Goal: Task Accomplishment & Management: Complete application form

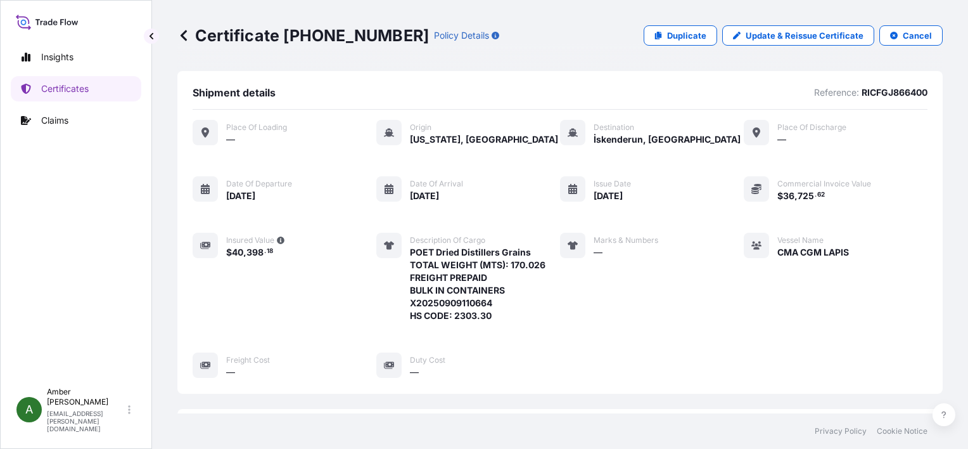
scroll to position [307, 0]
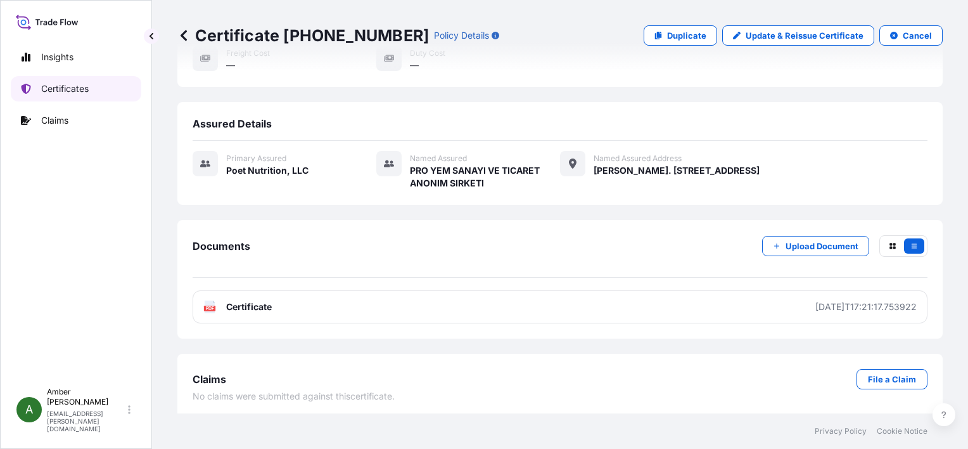
click at [86, 87] on p "Certificates" at bounding box center [65, 88] width 48 height 13
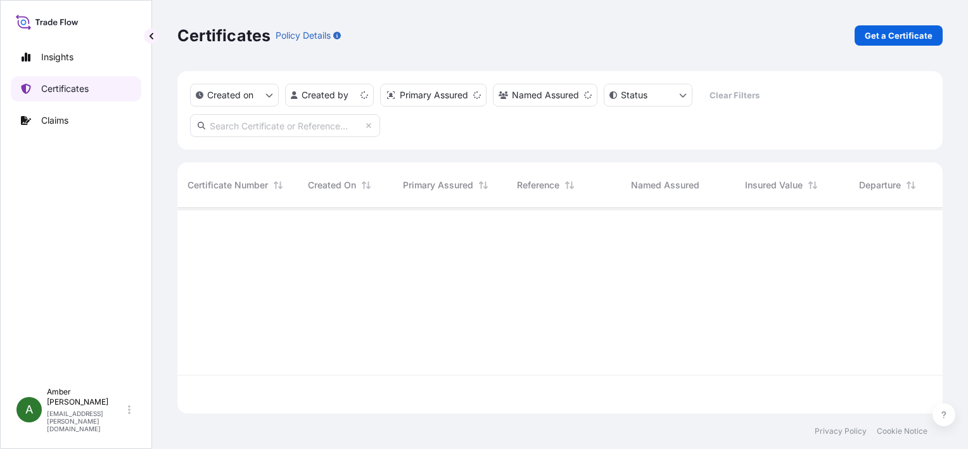
scroll to position [203, 755]
click at [893, 34] on p "Get a Certificate" at bounding box center [899, 35] width 68 height 13
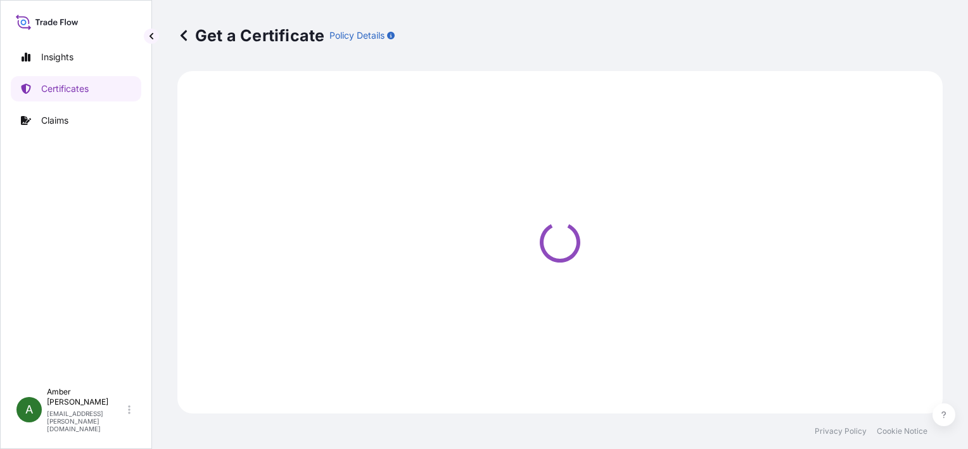
select select "Ocean Vessel"
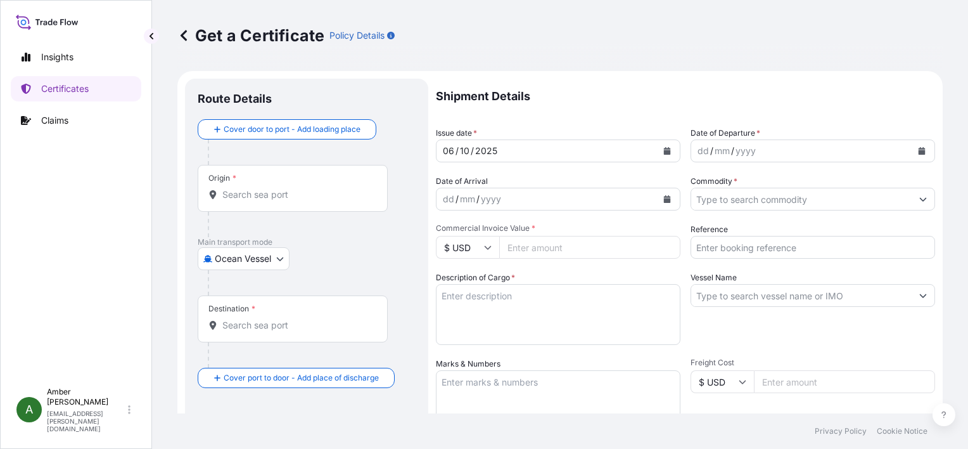
click at [754, 248] on input "Reference" at bounding box center [813, 247] width 245 height 23
paste input "26413573"
type input "26413573"
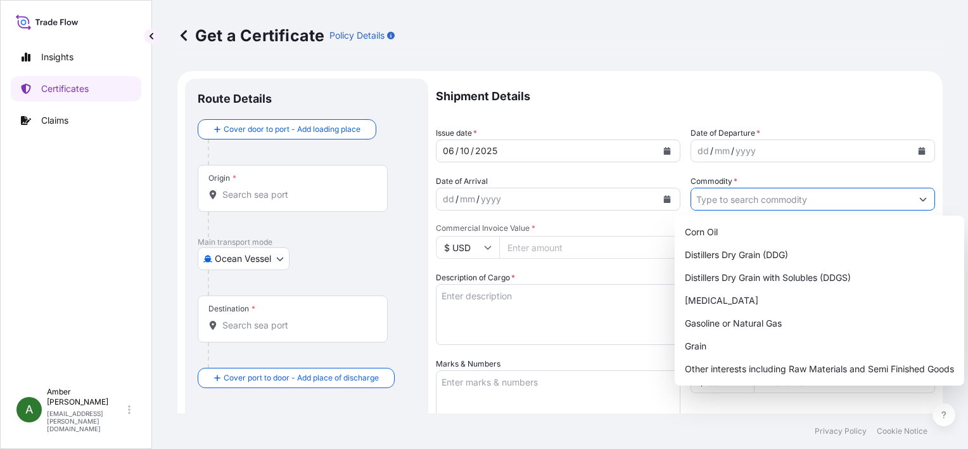
click at [743, 198] on input "Commodity *" at bounding box center [801, 199] width 221 height 23
click at [761, 276] on div "Distillers Dry Grain with Solubles (DDGS)" at bounding box center [820, 277] width 280 height 23
type input "Distillers Dry Grain with Solubles (DDGS)"
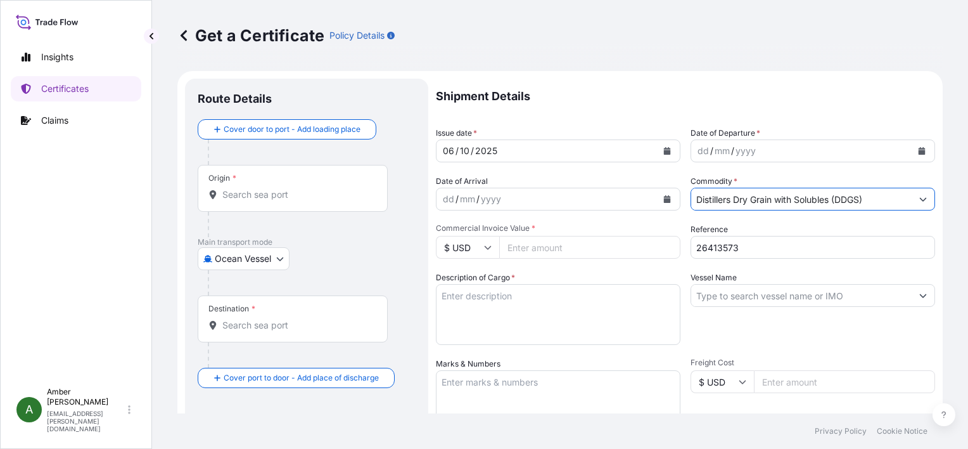
click at [919, 150] on icon "Calendar" at bounding box center [922, 151] width 7 height 8
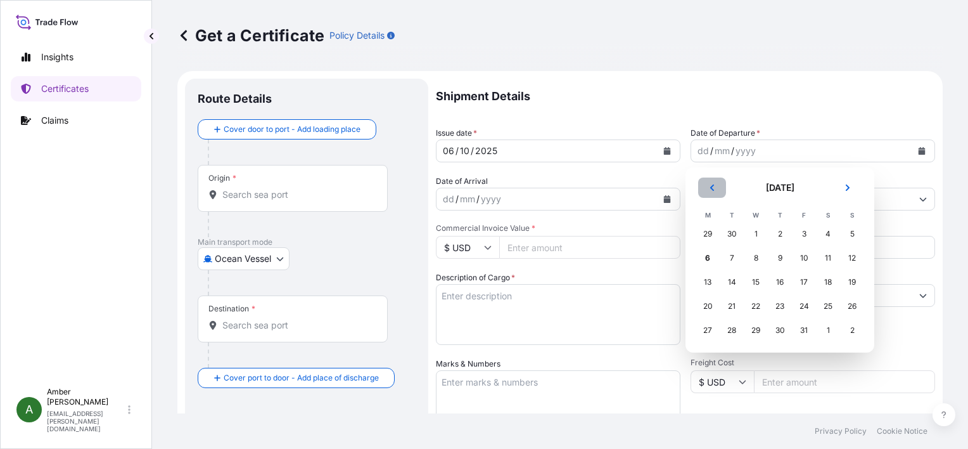
click at [715, 189] on icon "Previous" at bounding box center [713, 188] width 8 height 8
click at [777, 281] on div "18" at bounding box center [780, 282] width 23 height 23
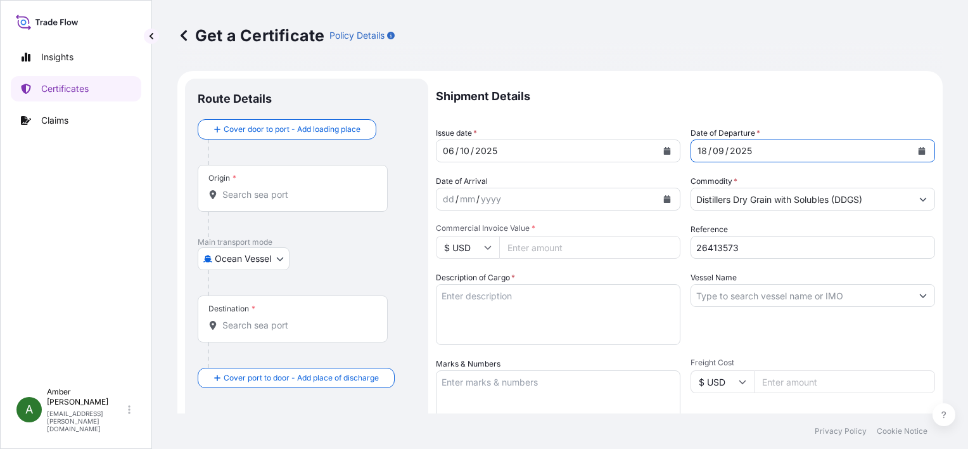
click at [664, 200] on icon "Calendar" at bounding box center [667, 199] width 7 height 8
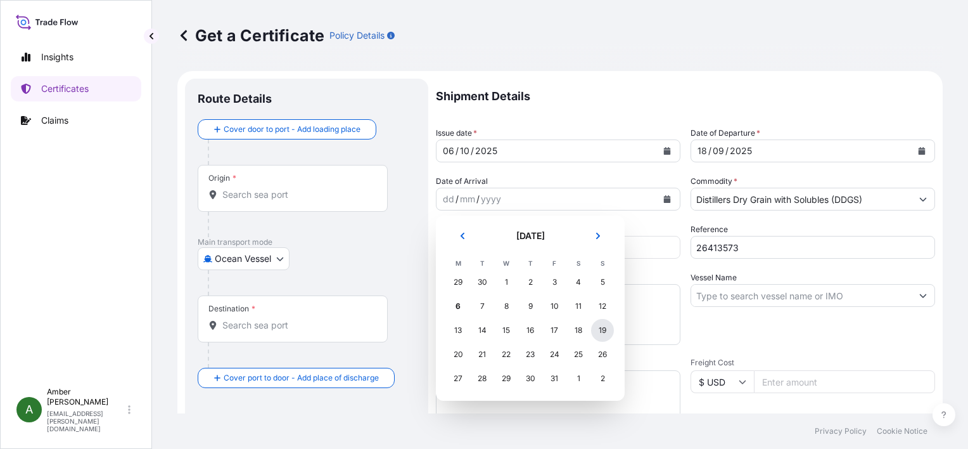
click at [605, 331] on div "19" at bounding box center [602, 330] width 23 height 23
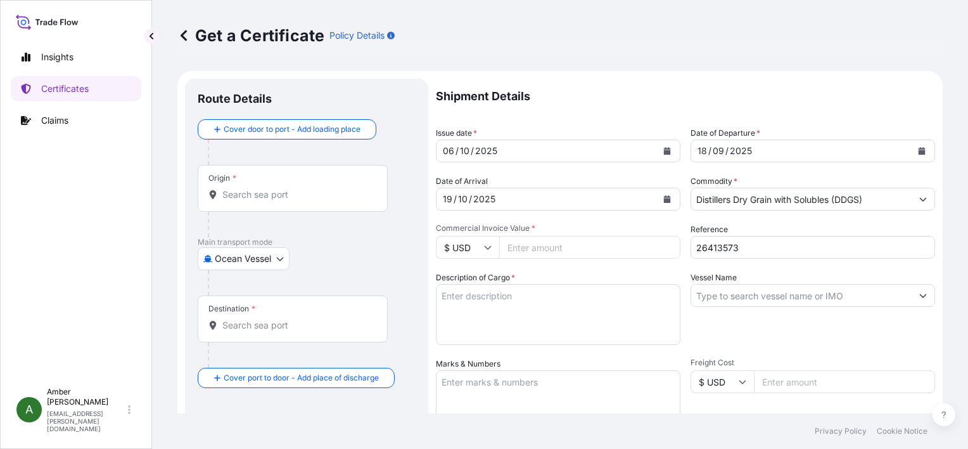
click at [573, 242] on input "Commercial Invoice Value *" at bounding box center [589, 247] width 181 height 23
paste input "140662.29"
type input "140662.29"
click at [529, 309] on textarea "Description of Cargo *" at bounding box center [558, 314] width 245 height 61
paste textarea "POET Dried Distillers Grains TOTAL WEIGHT (MTS): 676.261 FREIGHT PREPAID BULK I…"
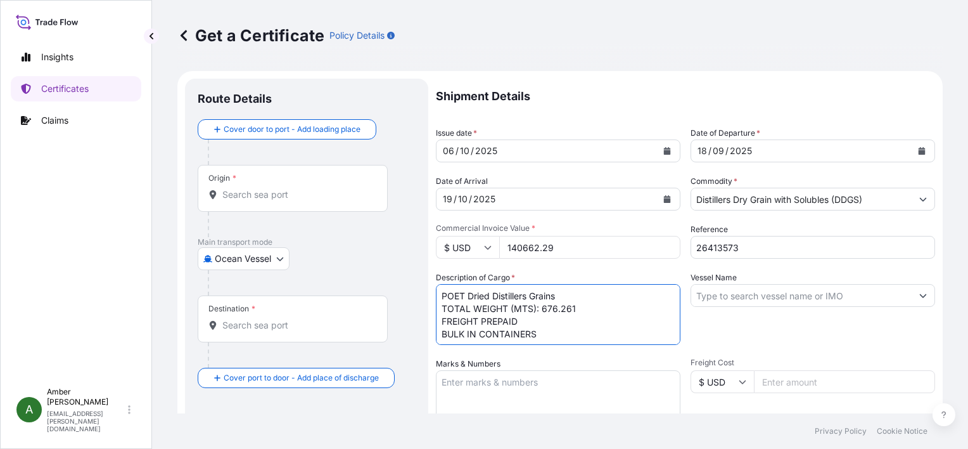
scroll to position [8, 0]
click at [503, 335] on textarea "POET Dried Distillers Grains TOTAL WEIGHT (MTS): 676.261 FREIGHT PREPAID BULK I…" at bounding box center [558, 314] width 245 height 61
paste textarea "X20250911281368"
type textarea "POET Dried Distillers Grains TOTAL WEIGHT (MTS): 676.261 FREIGHT PREPAID BULK I…"
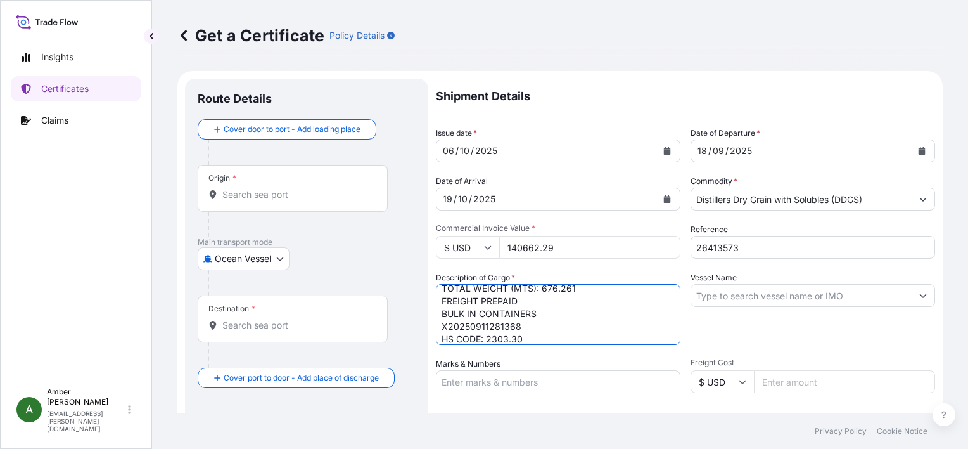
click at [740, 297] on input "Vessel Name" at bounding box center [801, 295] width 221 height 23
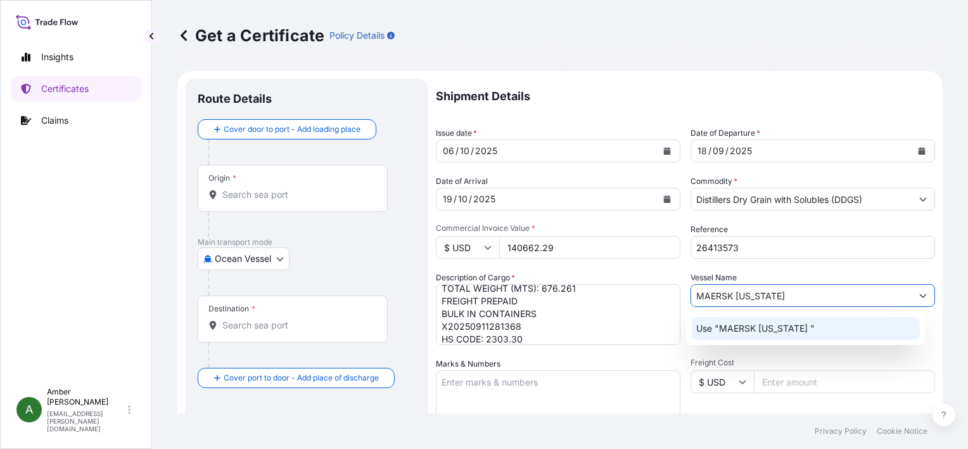
click at [755, 335] on div "Use "MAERSK [US_STATE] "" at bounding box center [805, 328] width 229 height 23
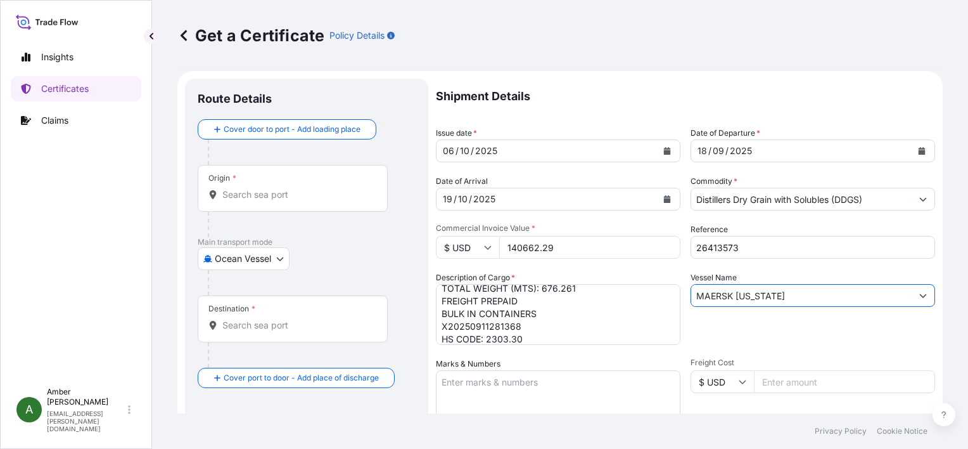
type input "MAERSK [US_STATE]"
click at [748, 326] on div "Vessel Name [PERSON_NAME][US_STATE]" at bounding box center [813, 308] width 245 height 74
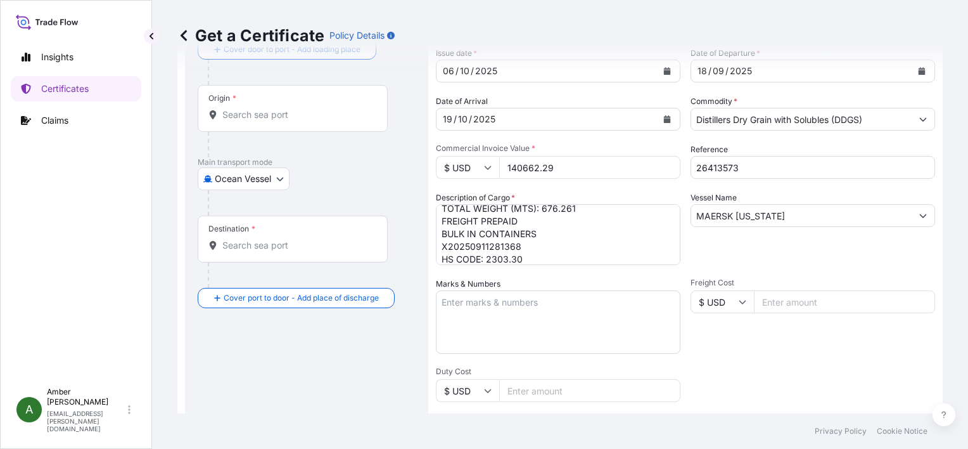
scroll to position [0, 0]
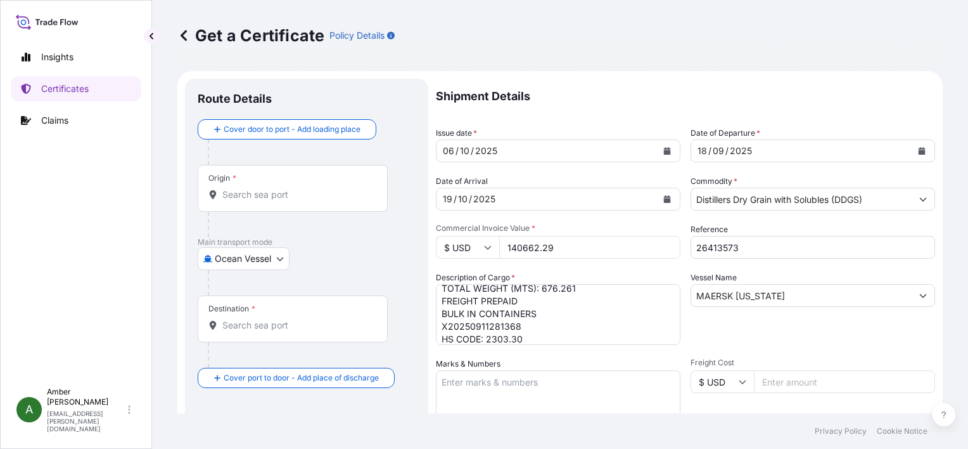
click at [259, 198] on input "Origin *" at bounding box center [297, 194] width 150 height 13
click at [268, 198] on input "Origin * Please select an origin" at bounding box center [297, 194] width 150 height 13
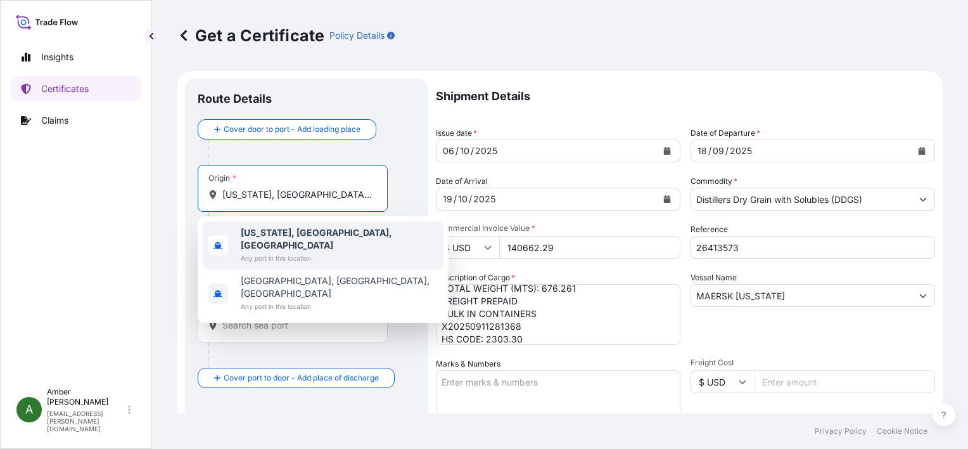
click at [276, 235] on b "[US_STATE], [GEOGRAPHIC_DATA], [GEOGRAPHIC_DATA]" at bounding box center [316, 238] width 151 height 23
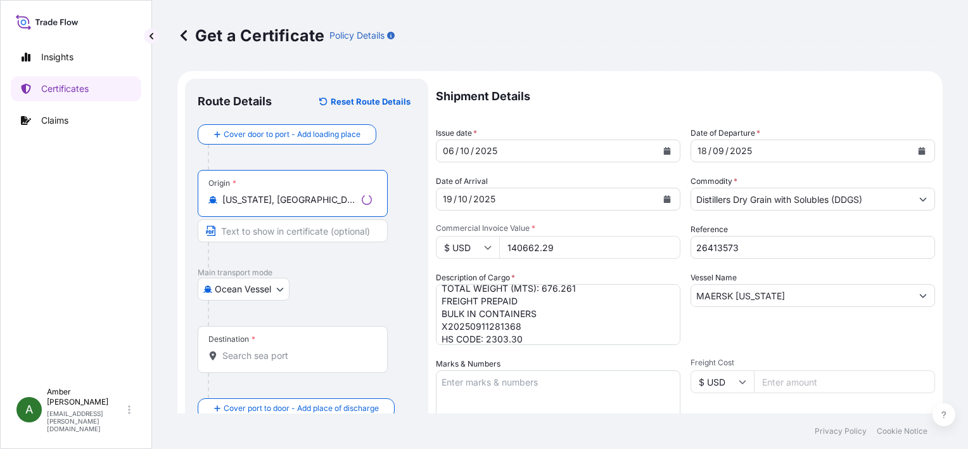
type input "[US_STATE], [GEOGRAPHIC_DATA], [GEOGRAPHIC_DATA]"
click at [276, 364] on div "Destination *" at bounding box center [293, 349] width 190 height 47
click at [276, 362] on input "Destination *" at bounding box center [297, 355] width 150 height 13
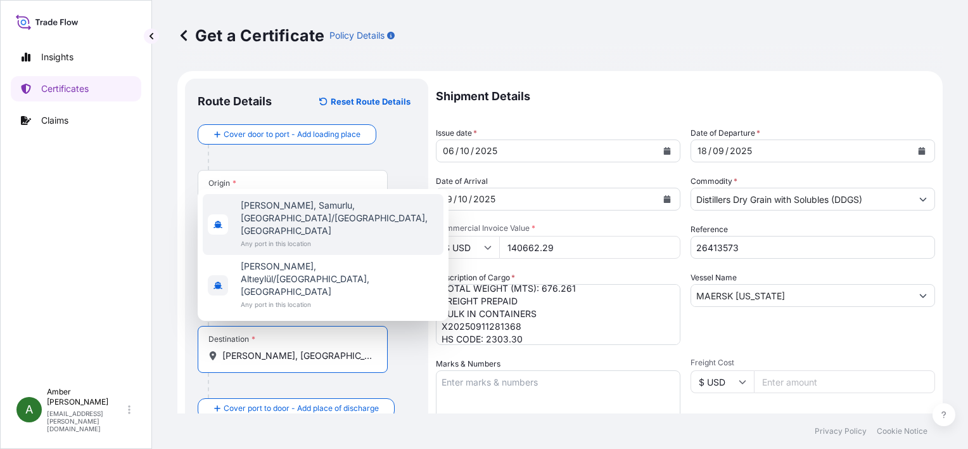
click at [273, 237] on span "[PERSON_NAME], Samurlu, [GEOGRAPHIC_DATA]/[GEOGRAPHIC_DATA], [GEOGRAPHIC_DATA]" at bounding box center [340, 218] width 198 height 38
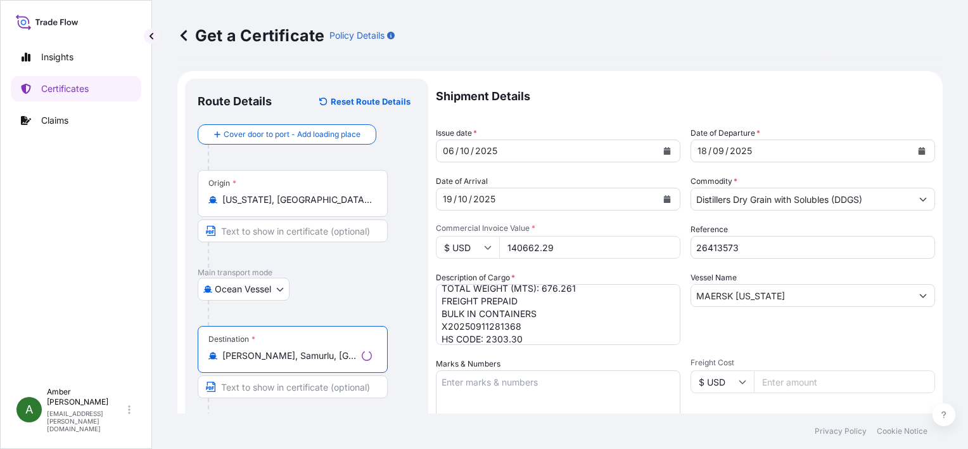
type input "[PERSON_NAME], Samurlu, [GEOGRAPHIC_DATA]/[GEOGRAPHIC_DATA], [GEOGRAPHIC_DATA]"
click at [393, 290] on div "Ocean Vessel Air Ocean Vessel Ocean Vessel - On Deck Rail Road" at bounding box center [307, 289] width 218 height 23
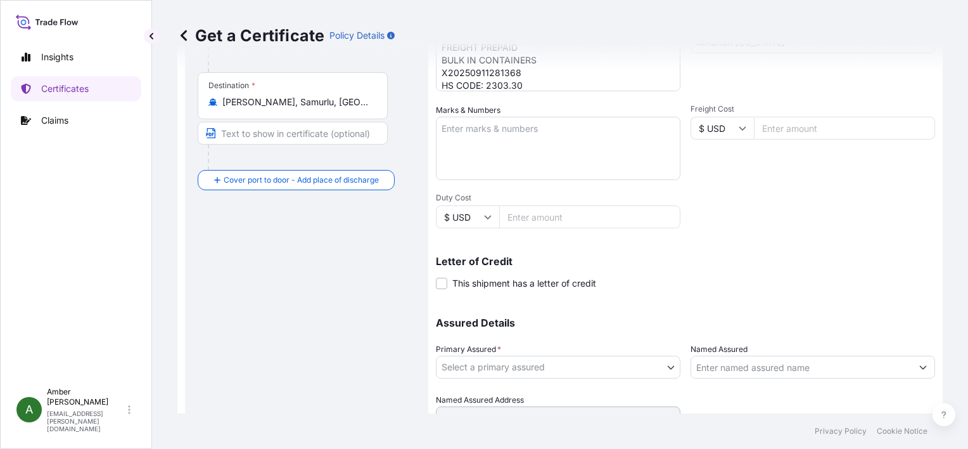
scroll to position [312, 0]
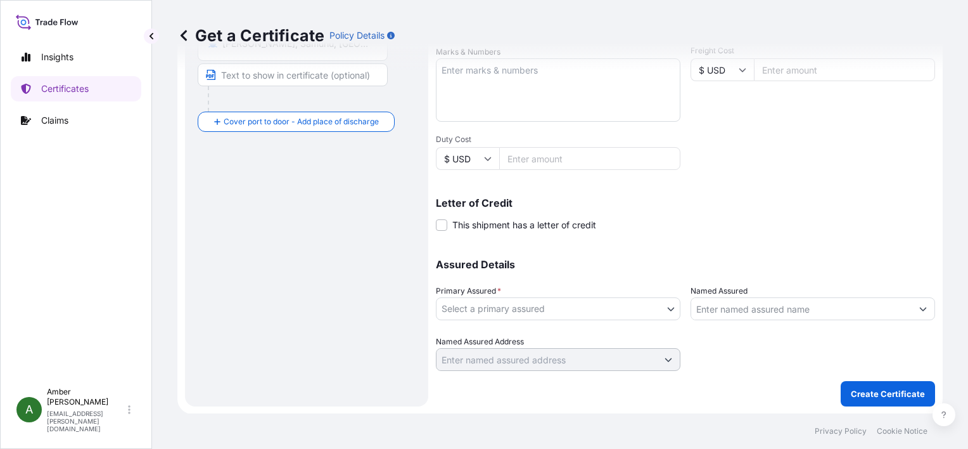
click at [527, 308] on body "2 options available. Insights Certificates Claims A [PERSON_NAME] [PERSON_NAME]…" at bounding box center [484, 224] width 968 height 449
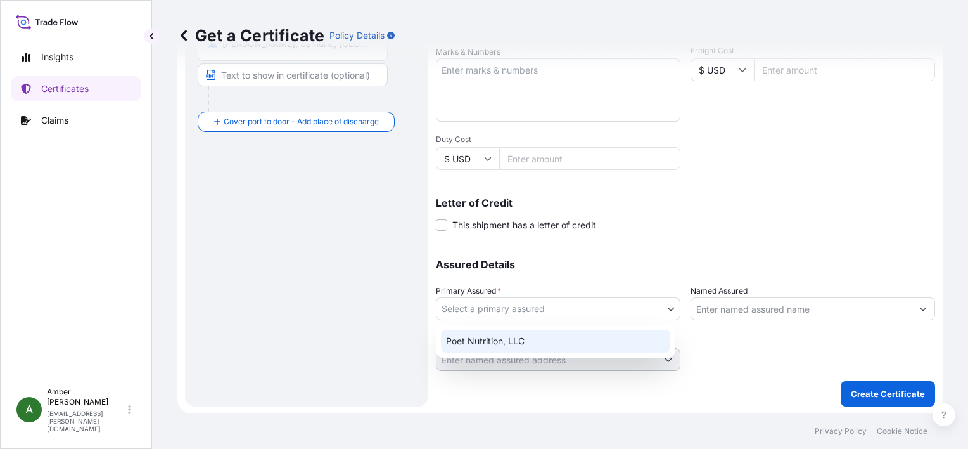
click at [523, 337] on div "Poet Nutrition, LLC" at bounding box center [555, 341] width 229 height 23
select select "31546"
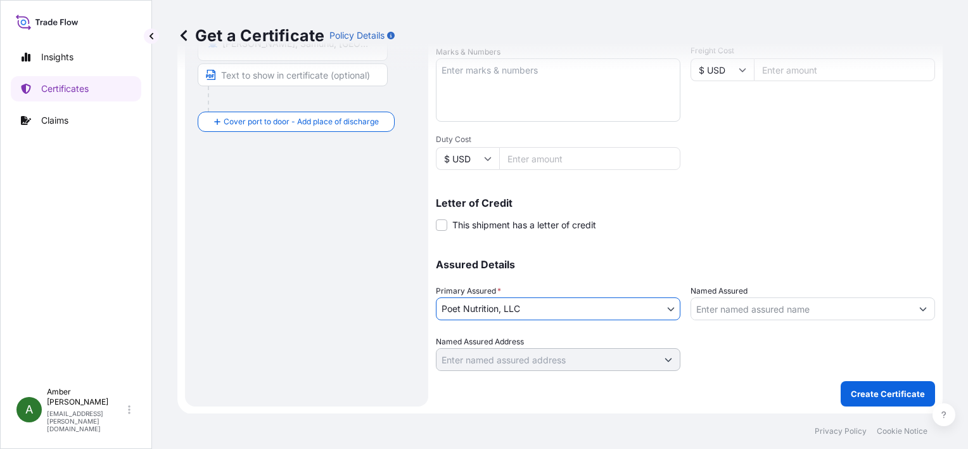
click at [743, 307] on input "Named Assured" at bounding box center [801, 308] width 221 height 23
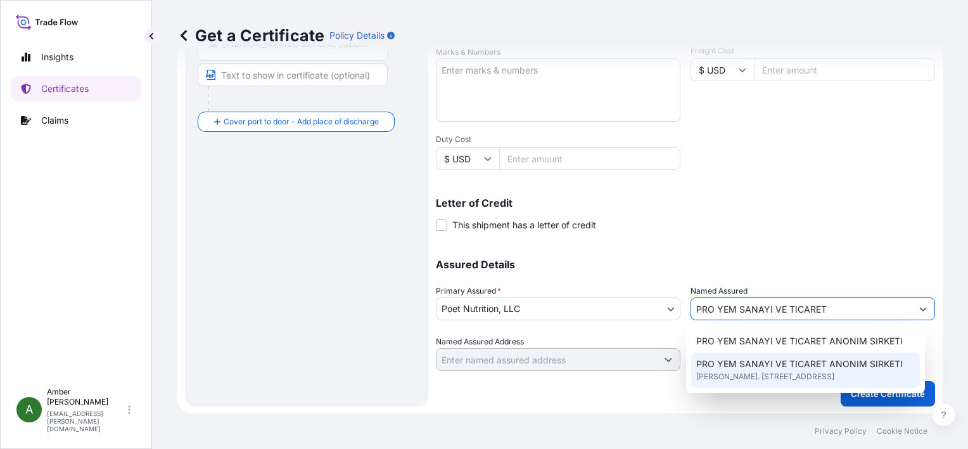
click at [741, 375] on span "[PERSON_NAME]. [STREET_ADDRESS]" at bounding box center [766, 376] width 138 height 13
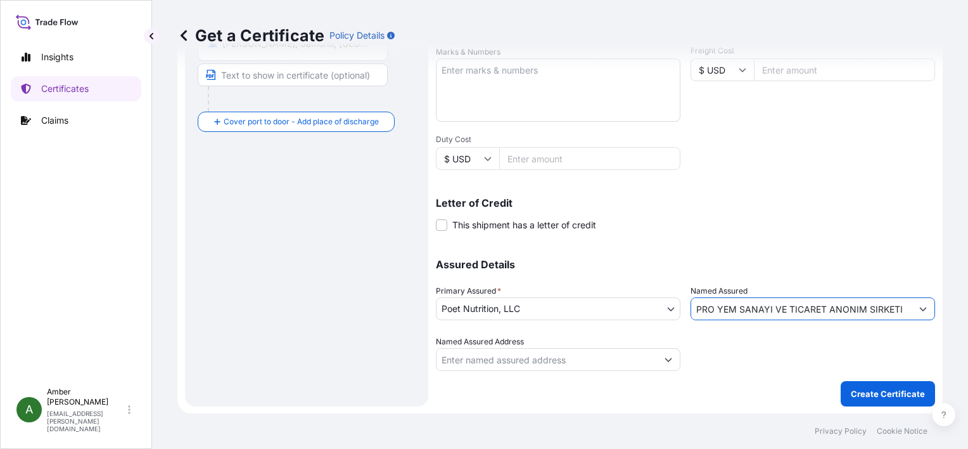
type input "PRO YEM SANAYI VE TICARET ANONIM SIRKETI"
click at [746, 364] on div at bounding box center [813, 352] width 245 height 35
click at [877, 392] on p "Create Certificate" at bounding box center [888, 393] width 74 height 13
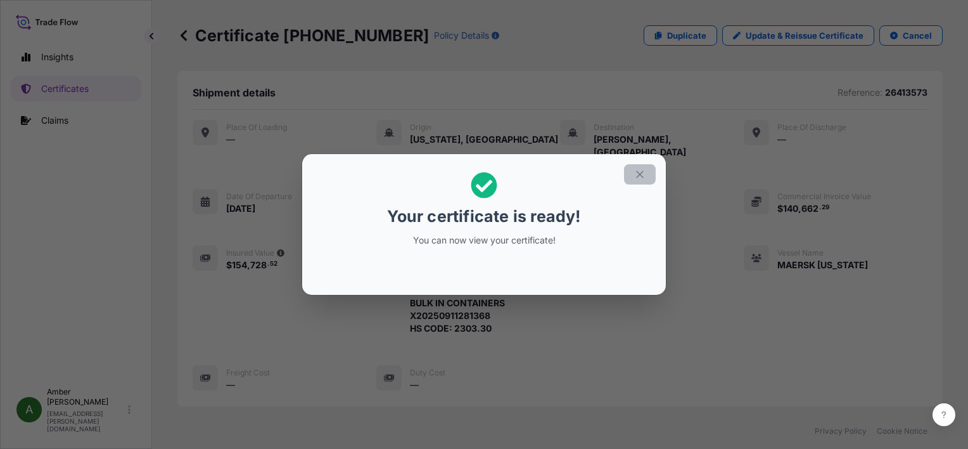
click at [644, 176] on icon "button" at bounding box center [639, 174] width 11 height 11
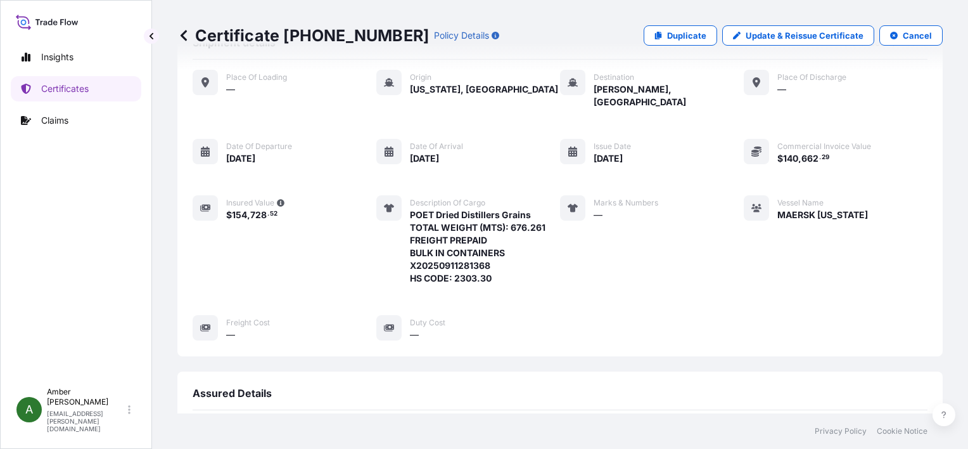
scroll to position [307, 0]
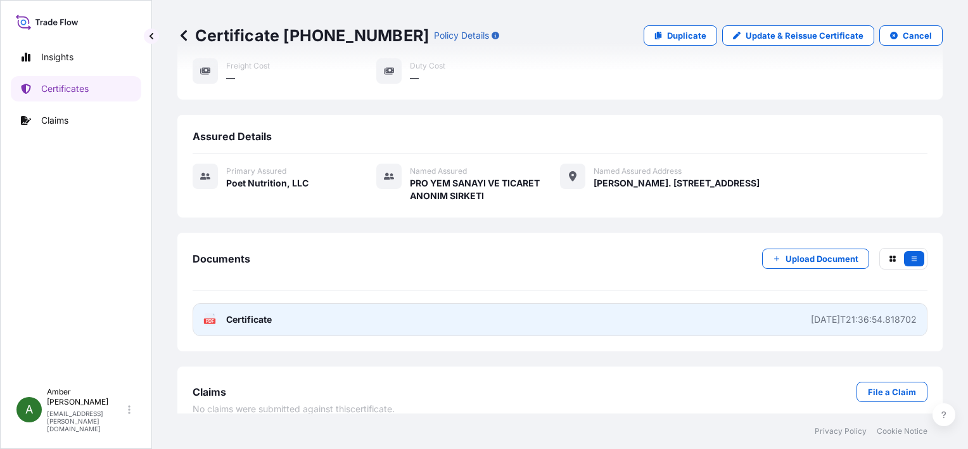
click at [207, 319] on text "PDF" at bounding box center [210, 321] width 8 height 4
